Goal: Task Accomplishment & Management: Use online tool/utility

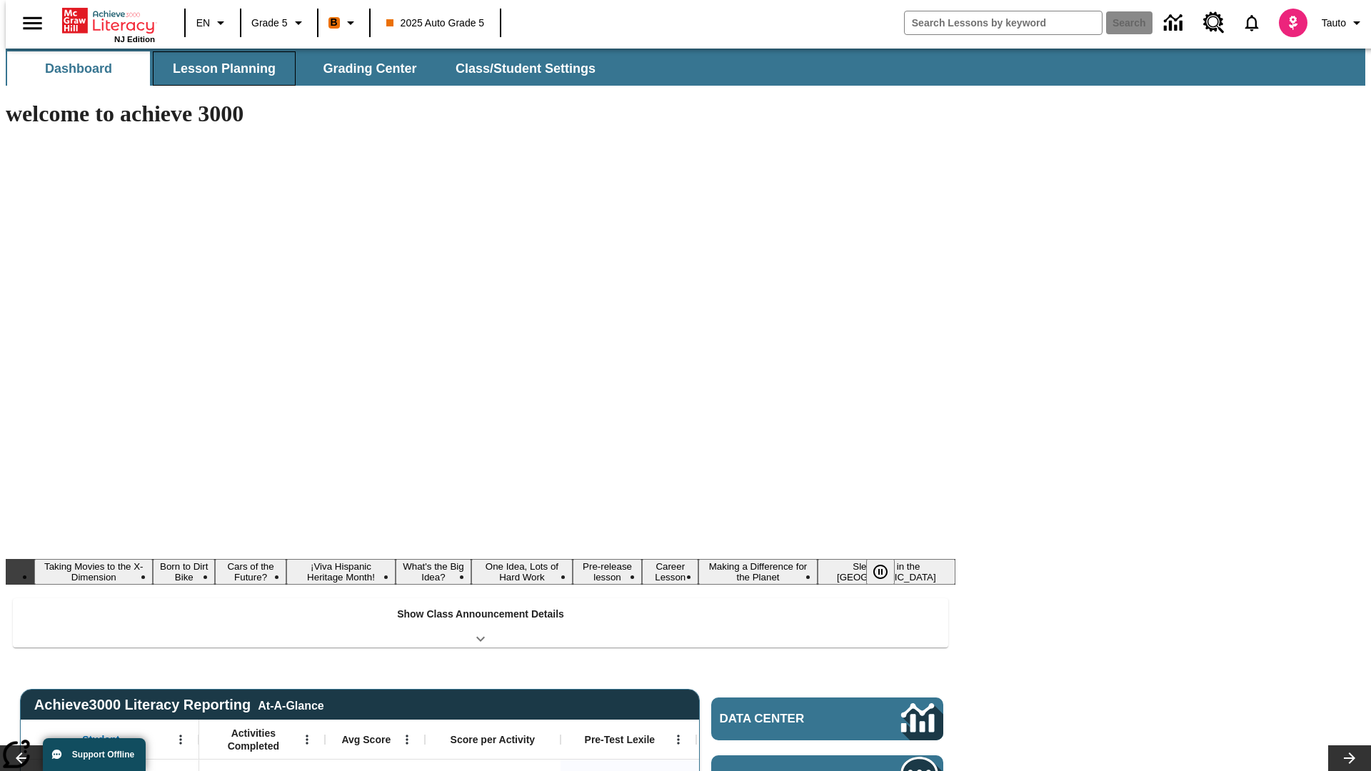
click at [218, 69] on button "Lesson Planning" at bounding box center [224, 68] width 143 height 34
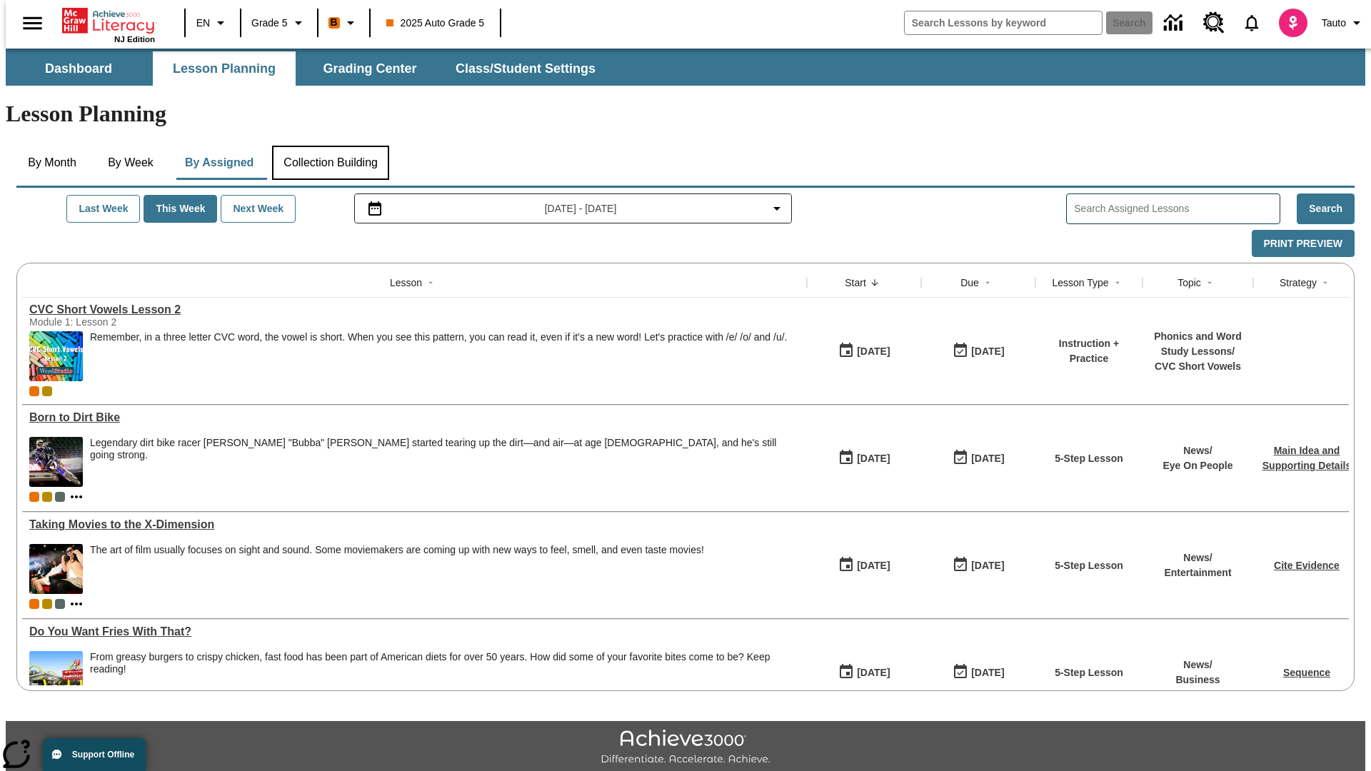
click at [330, 146] on button "Collection Building" at bounding box center [330, 163] width 117 height 34
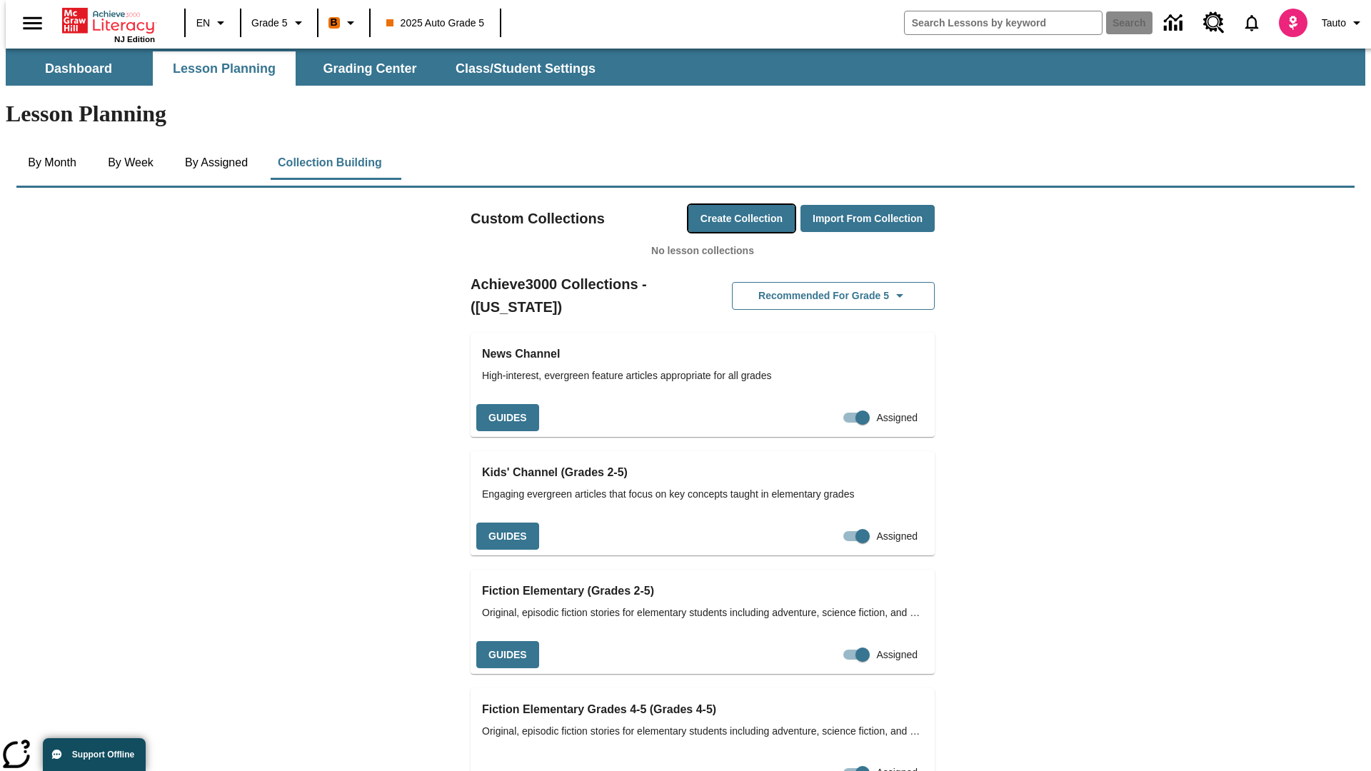
click at [714, 205] on button "Create Collection" at bounding box center [741, 219] width 106 height 28
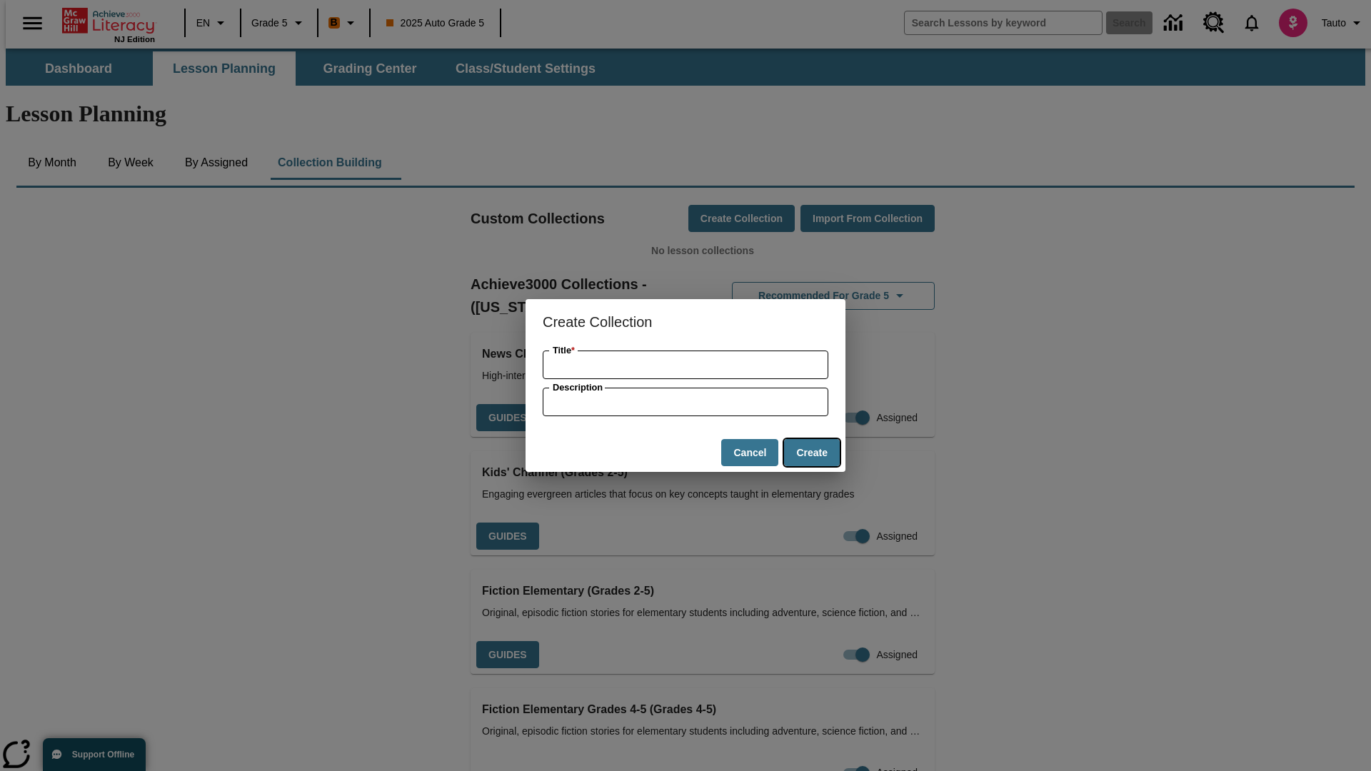
click at [811, 453] on button "Create" at bounding box center [812, 453] width 56 height 28
